Goal: Obtain resource: Download file/media

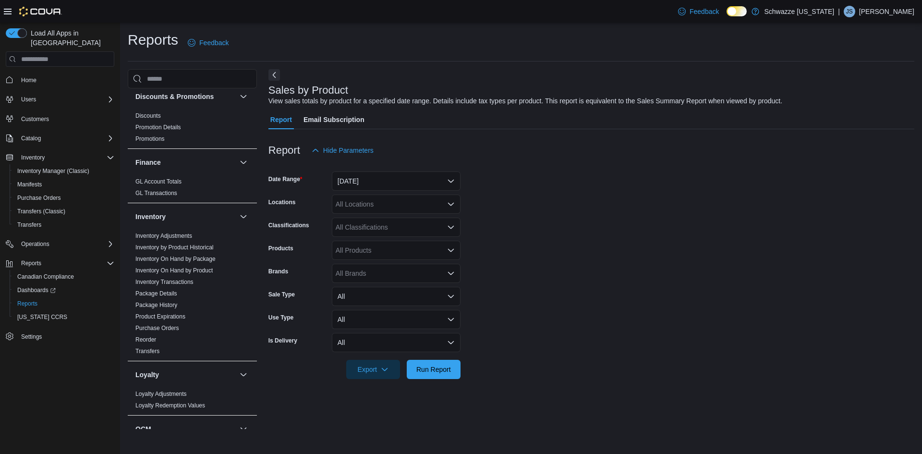
scroll to position [190, 0]
click at [174, 271] on link "Inventory On Hand by Product" at bounding box center [173, 272] width 77 height 7
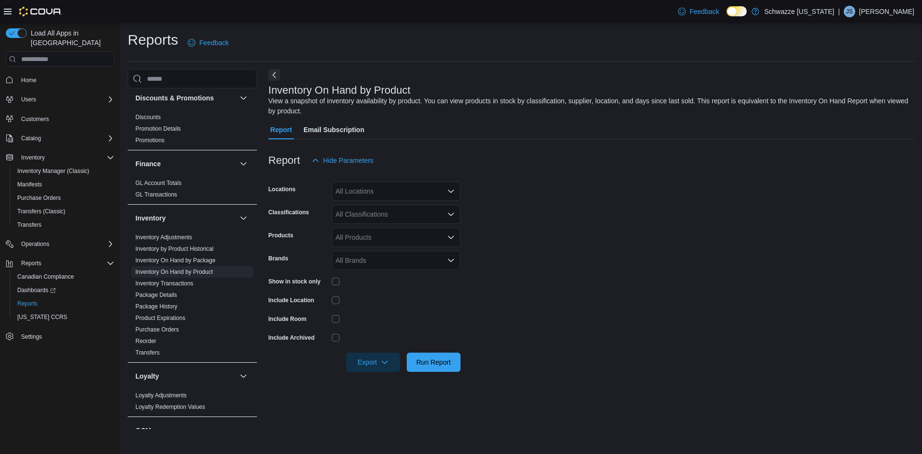
click at [331, 282] on div "Show in stock only" at bounding box center [365, 281] width 192 height 15
click at [365, 355] on span "Export" at bounding box center [373, 361] width 42 height 19
click at [380, 374] on button "Export to Excel" at bounding box center [374, 381] width 55 height 19
click at [509, 192] on form "Locations All Locations Classifications All Classifications Products All Produc…" at bounding box center [592, 271] width 646 height 202
click at [905, 6] on p "[PERSON_NAME]" at bounding box center [887, 12] width 55 height 12
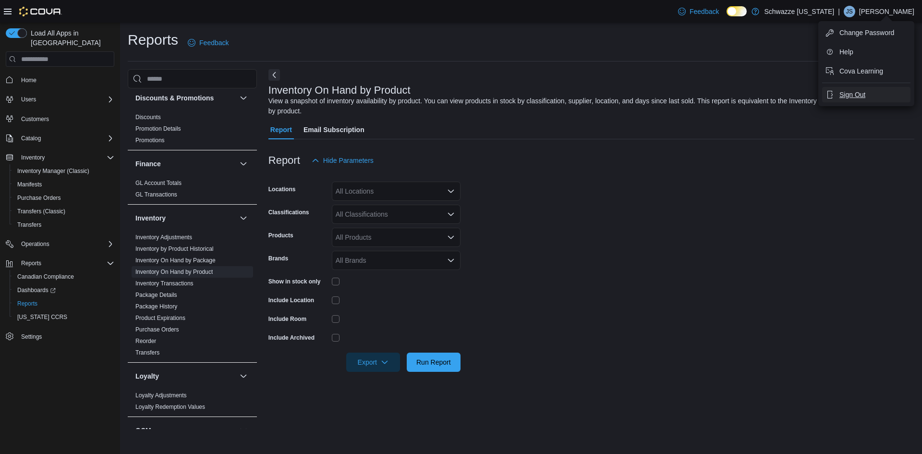
click at [849, 97] on span "Sign Out" at bounding box center [853, 95] width 26 height 10
